Goal: Task Accomplishment & Management: Manage account settings

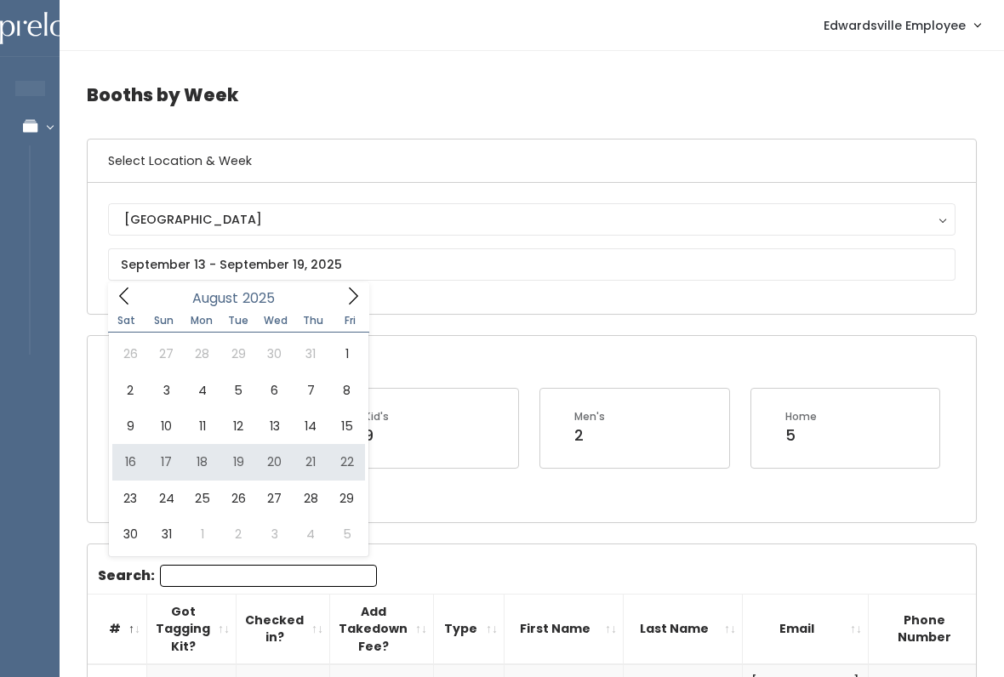
type input "[DATE] to [DATE]"
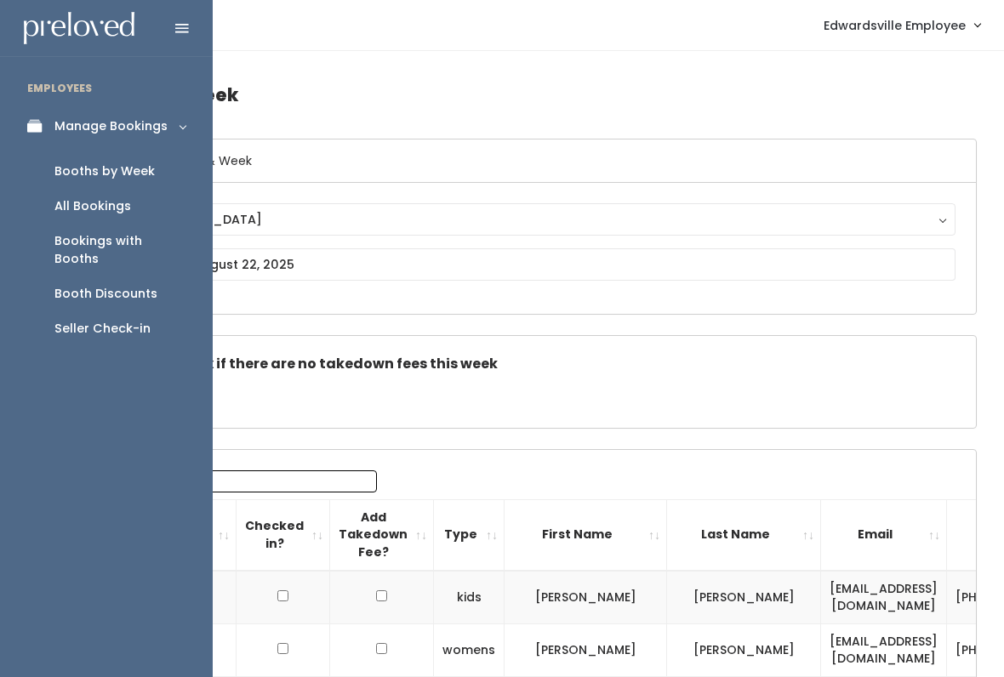
click at [73, 285] on div "Booth Discounts" at bounding box center [105, 294] width 103 height 18
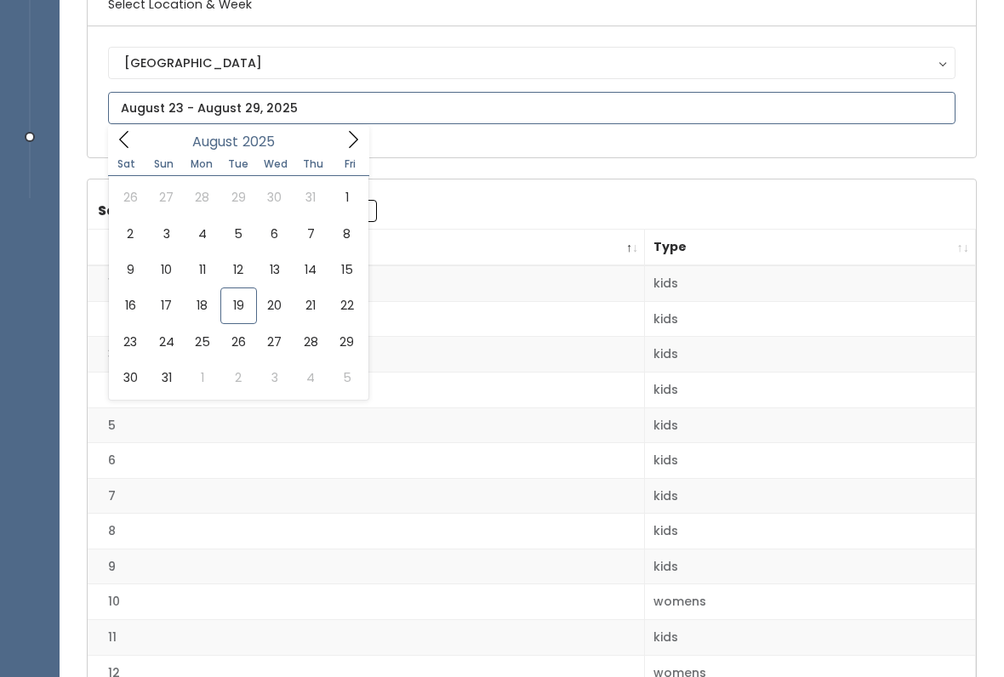
scroll to position [157, 0]
type input "August 16 to August 22"
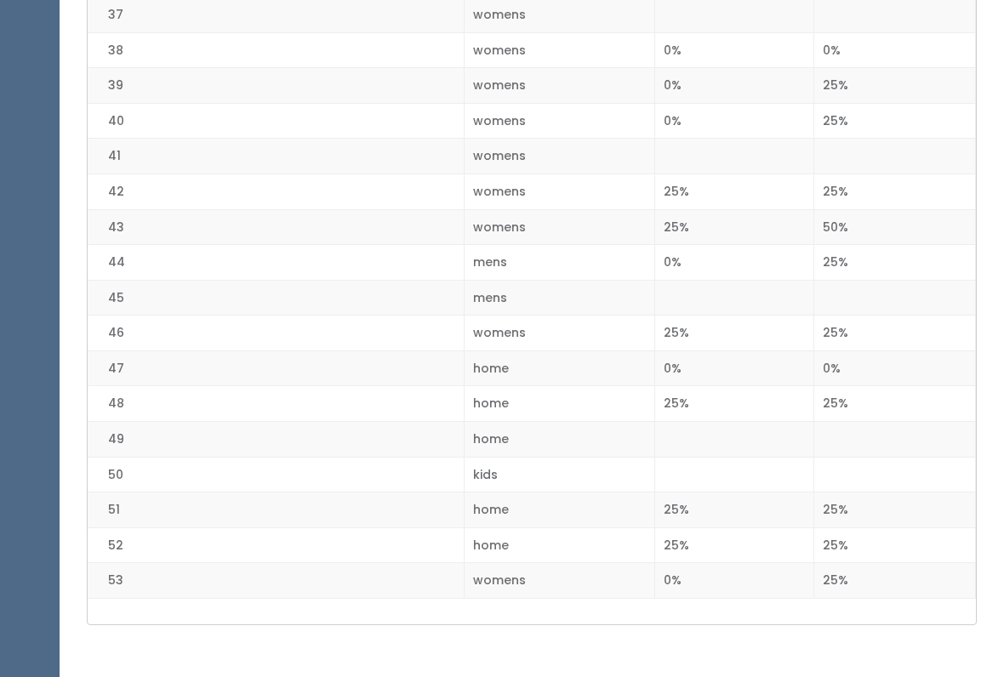
scroll to position [1722, 0]
